Goal: Task Accomplishment & Management: Manage account settings

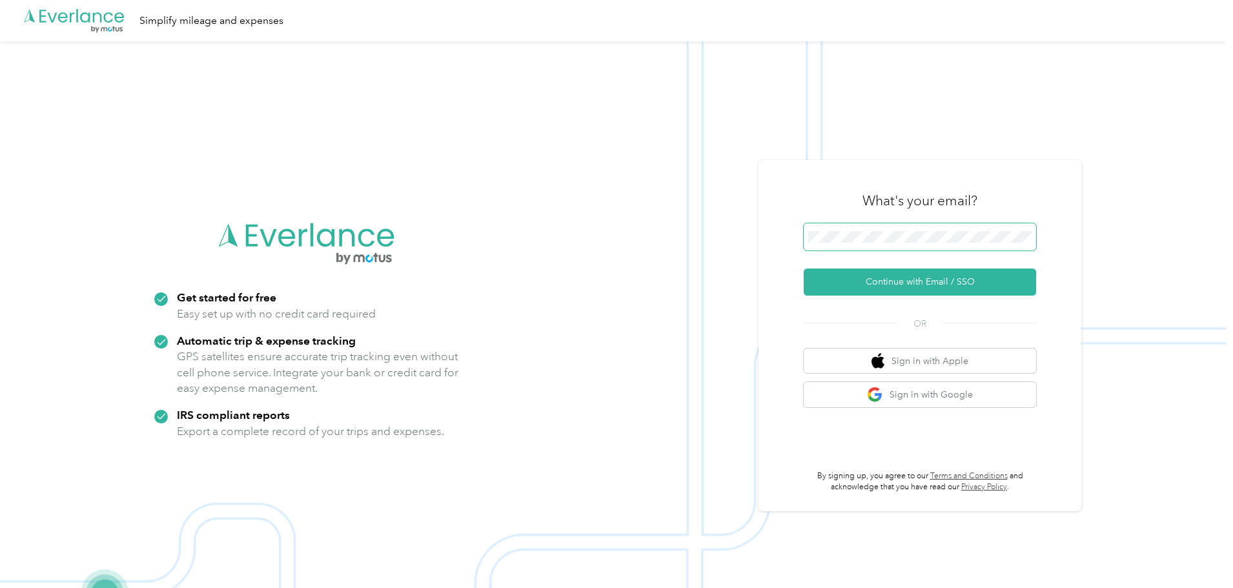
click at [804, 269] on button "Continue with Email / SSO" at bounding box center [920, 282] width 232 height 27
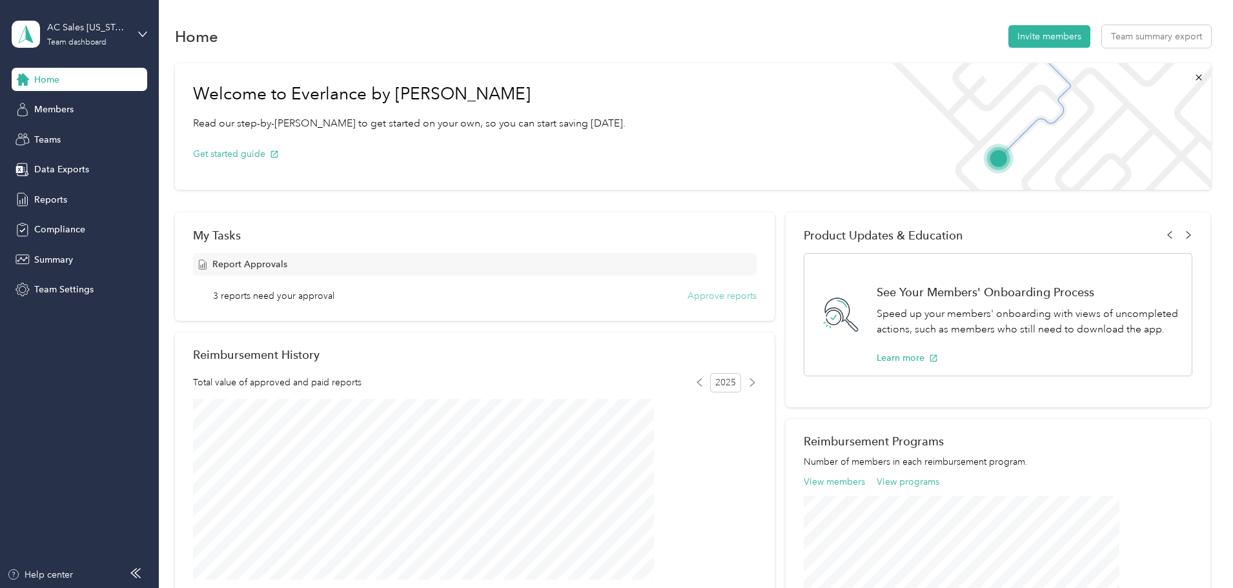
click at [698, 294] on button "Approve reports" at bounding box center [722, 296] width 69 height 14
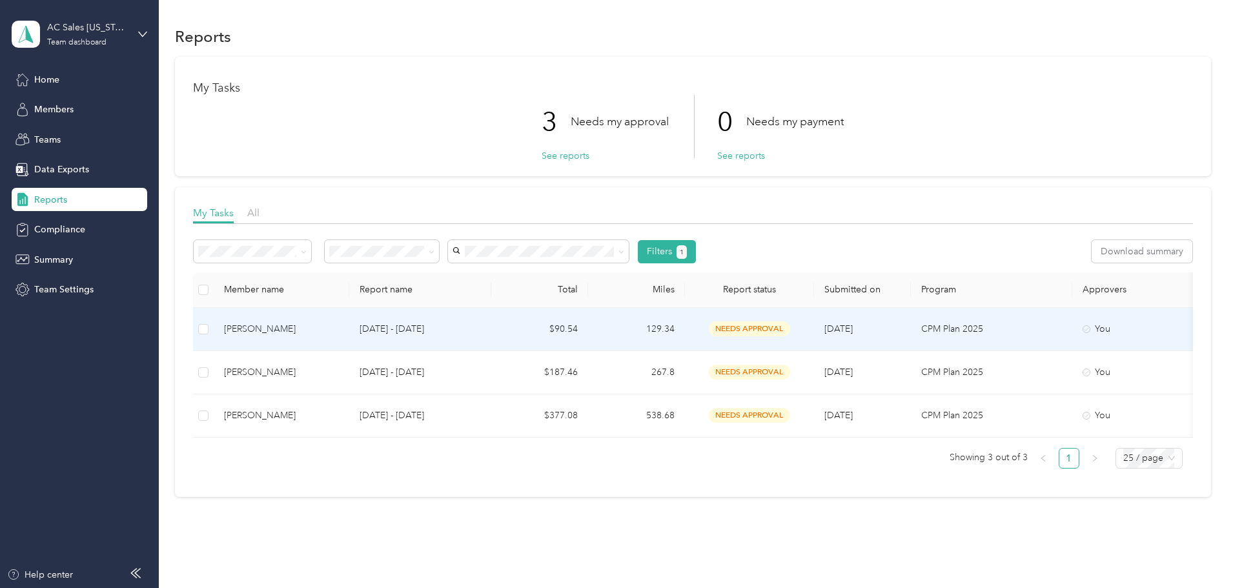
click at [339, 325] on div "[PERSON_NAME]" at bounding box center [281, 329] width 115 height 14
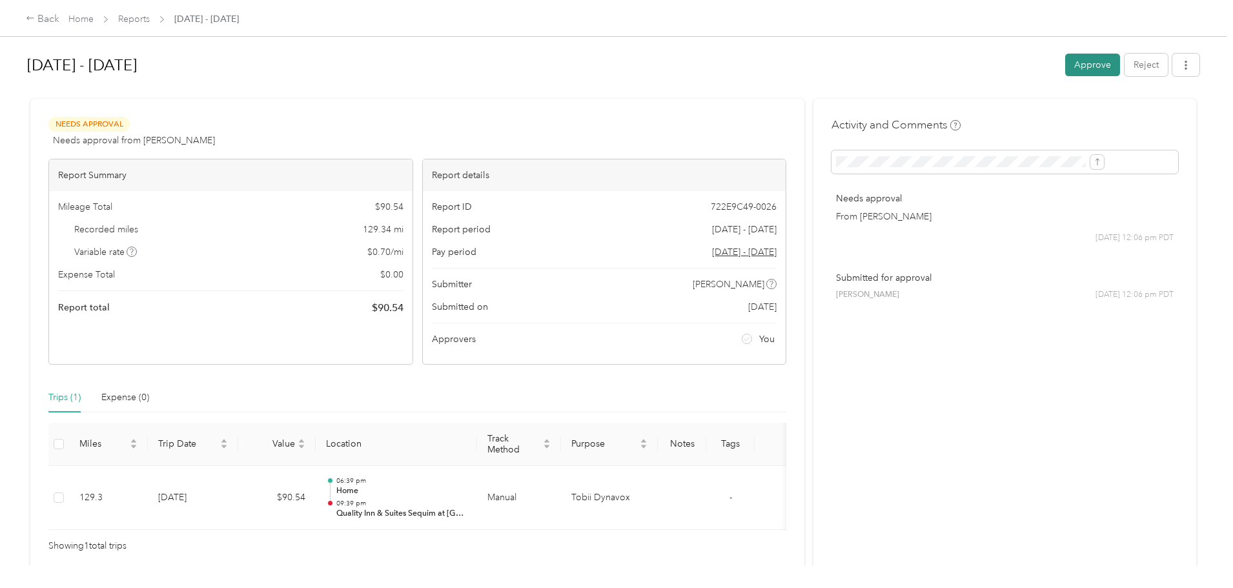
click at [1065, 72] on button "Approve" at bounding box center [1092, 65] width 55 height 23
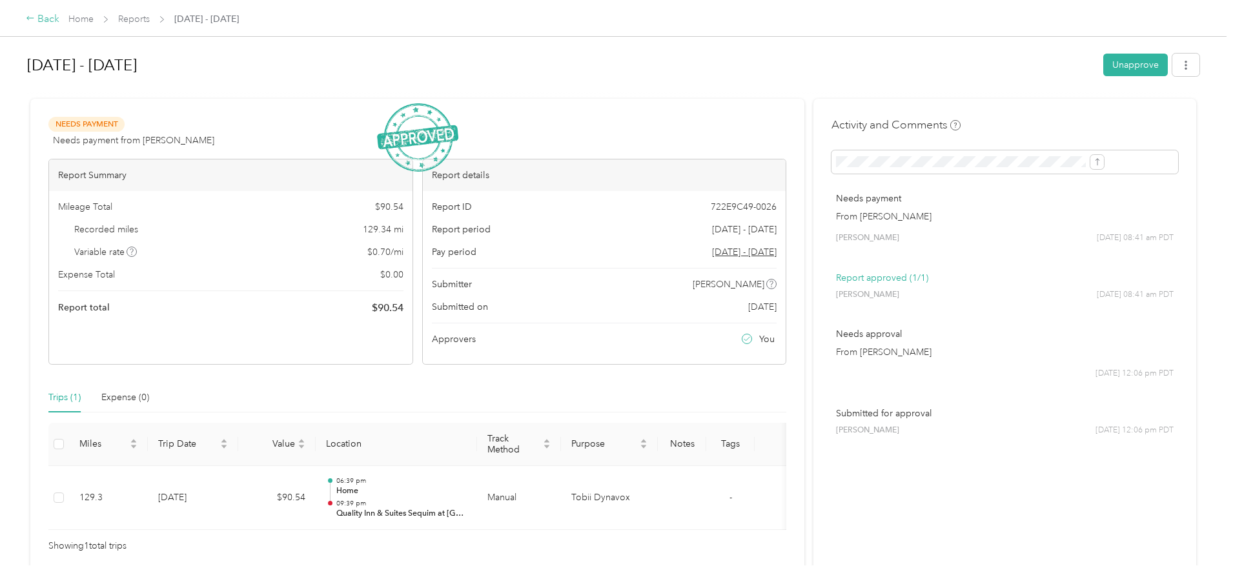
click at [59, 26] on div "Back" at bounding box center [43, 19] width 34 height 15
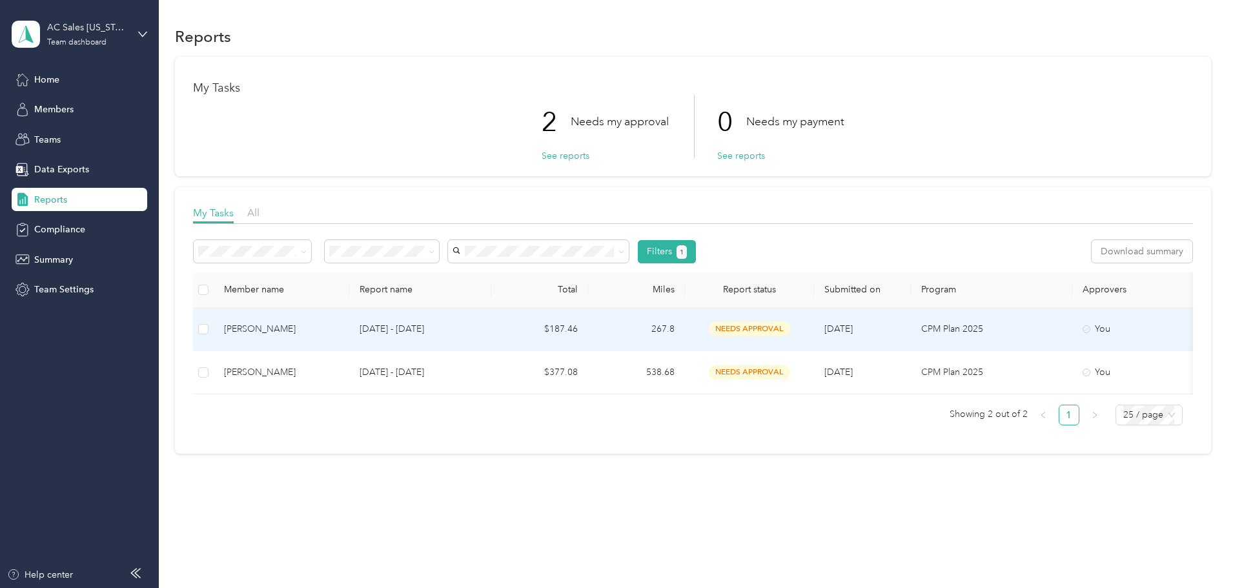
click at [491, 346] on td "[DATE] - [DATE]" at bounding box center [420, 329] width 142 height 43
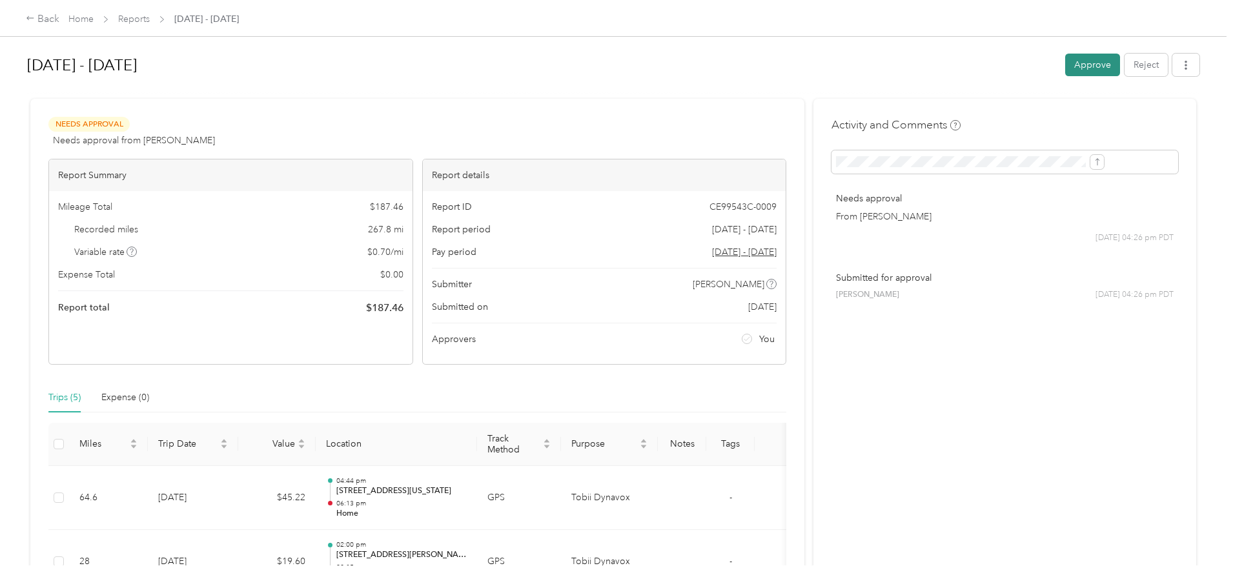
click at [1065, 73] on button "Approve" at bounding box center [1092, 65] width 55 height 23
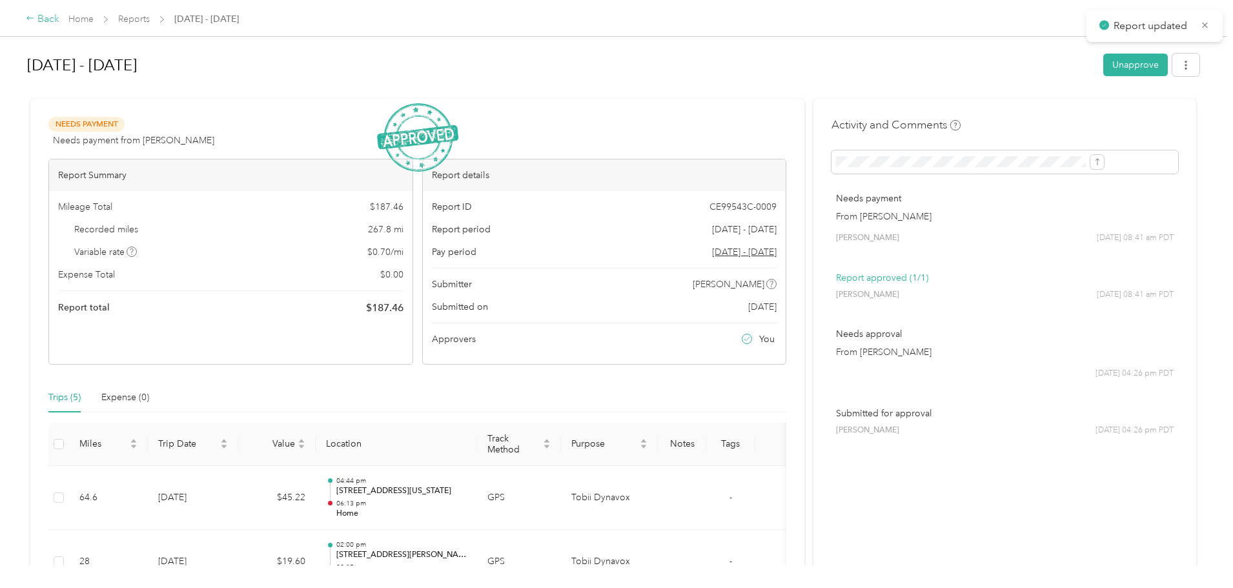
click at [59, 21] on div "Back" at bounding box center [43, 19] width 34 height 15
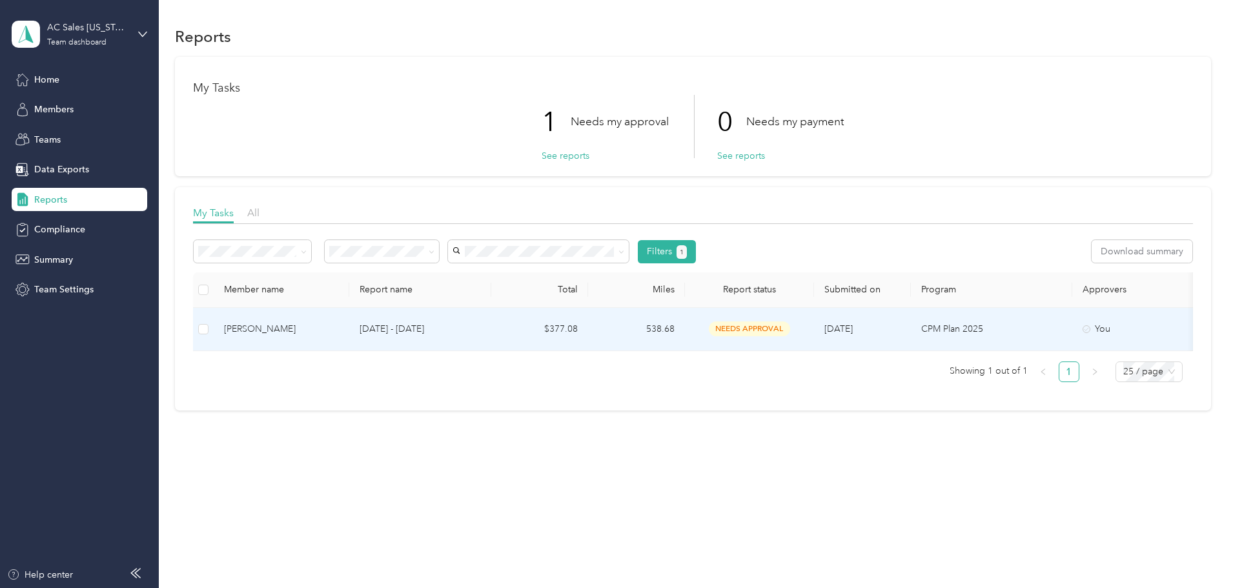
click at [328, 329] on div "[PERSON_NAME]" at bounding box center [281, 329] width 115 height 14
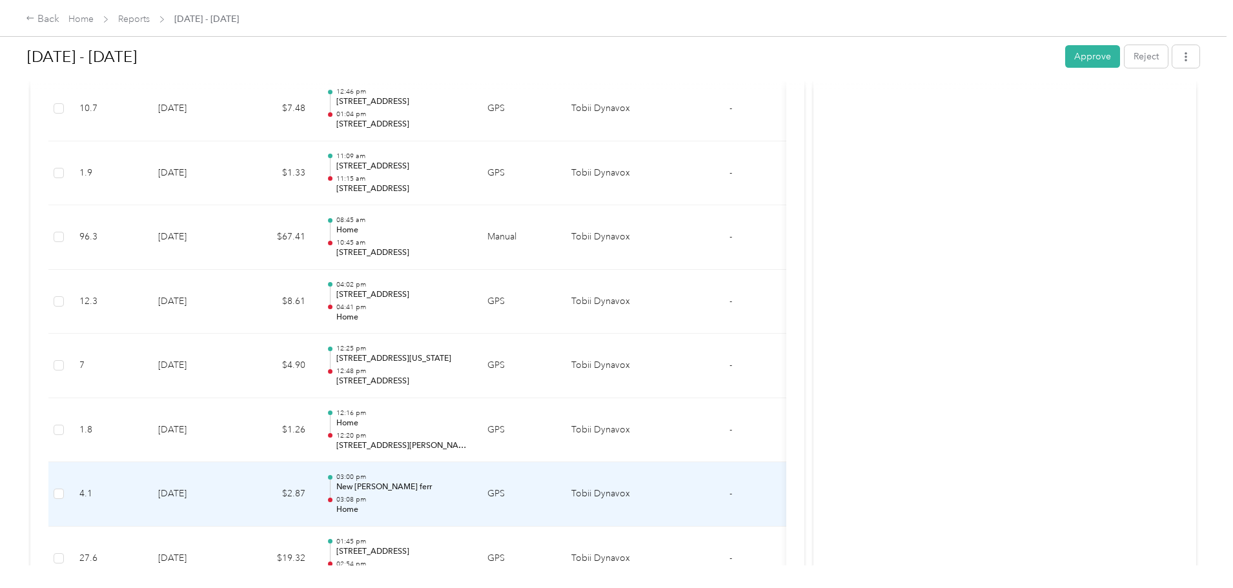
scroll to position [775, 0]
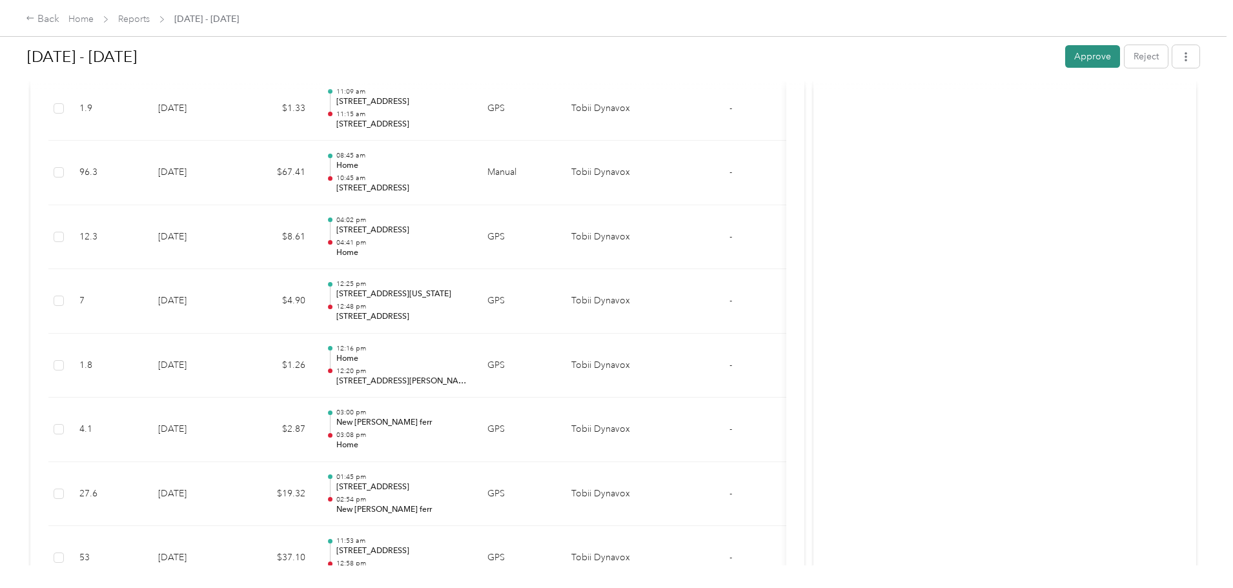
click at [1065, 57] on button "Approve" at bounding box center [1092, 56] width 55 height 23
